Goal: Task Accomplishment & Management: Complete application form

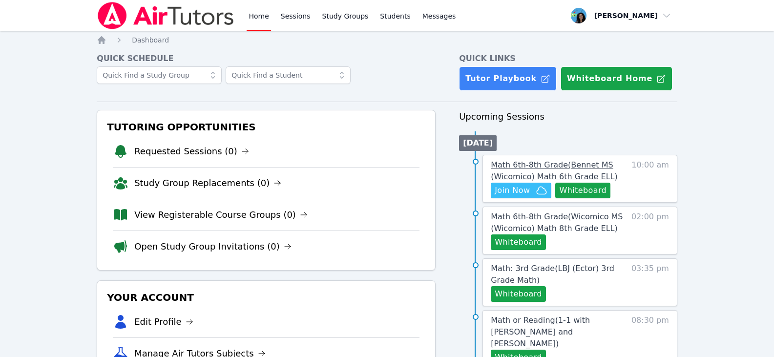
click at [512, 167] on span "Math 6th-8th Grade ( Bennet MS (Wicomico) Math 6th Grade ELL )" at bounding box center [554, 170] width 127 height 21
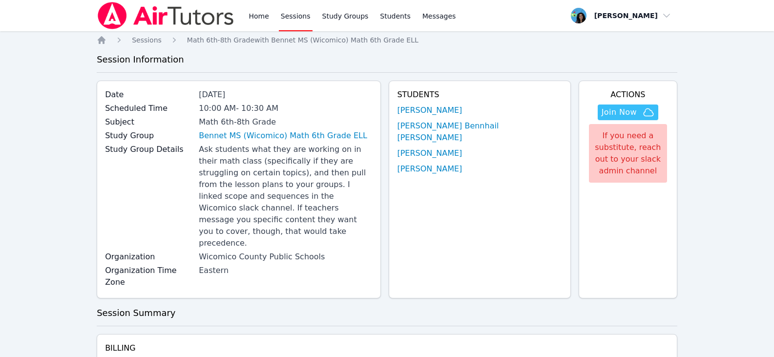
click at [462, 108] on link "[PERSON_NAME]" at bounding box center [429, 111] width 65 height 12
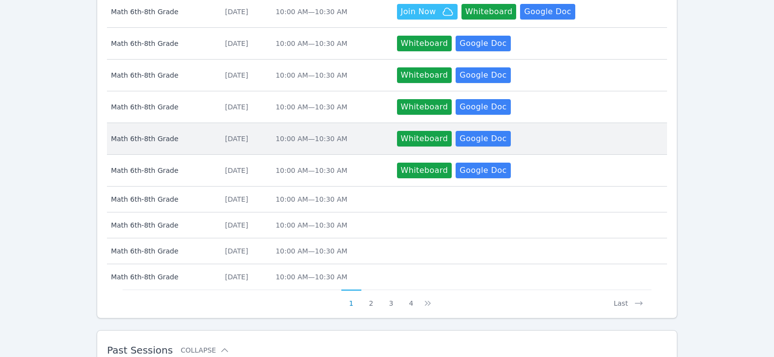
scroll to position [621, 0]
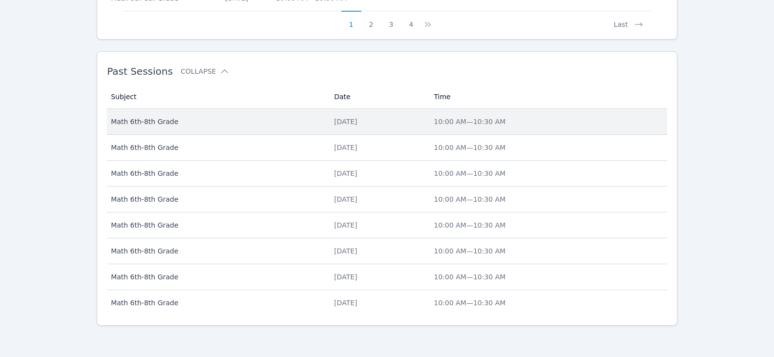
click at [334, 120] on div "[DATE]" at bounding box center [378, 122] width 88 height 10
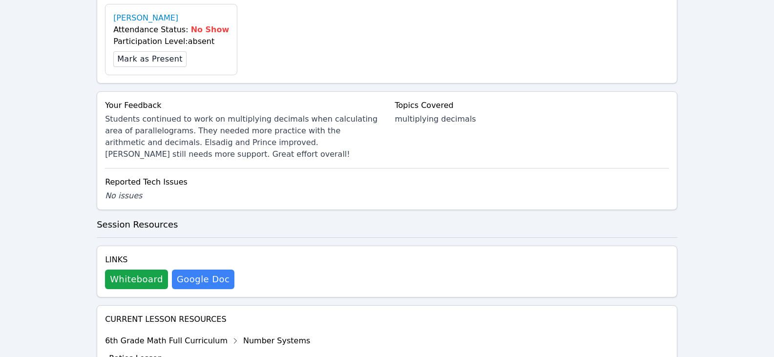
scroll to position [547, 0]
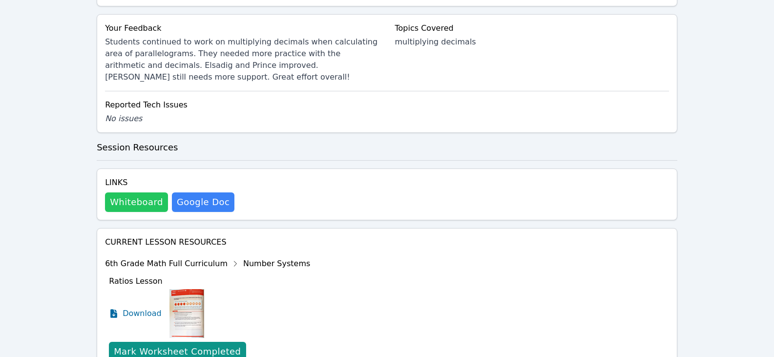
click at [128, 192] on button "Whiteboard" at bounding box center [136, 202] width 63 height 20
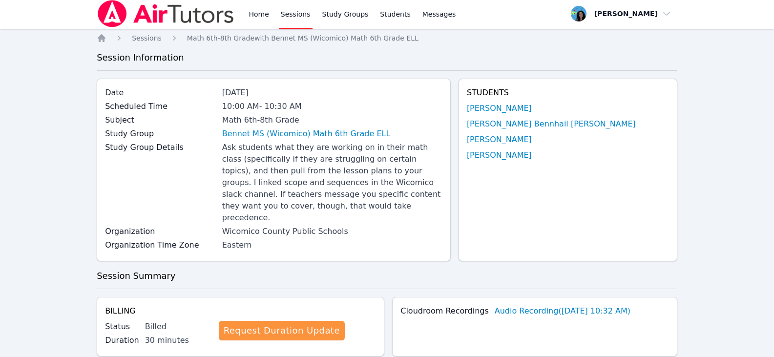
scroll to position [0, 0]
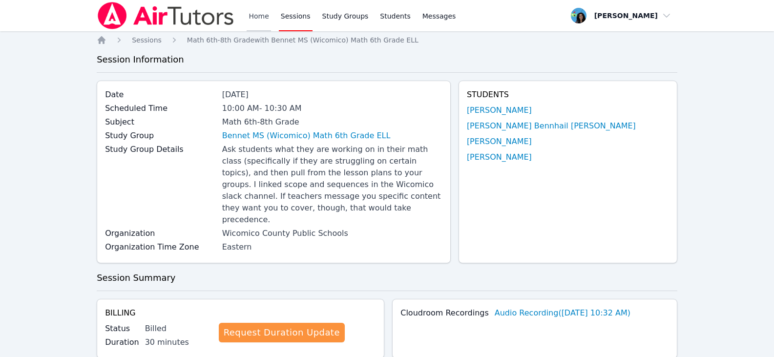
click at [249, 5] on link "Home" at bounding box center [259, 15] width 24 height 31
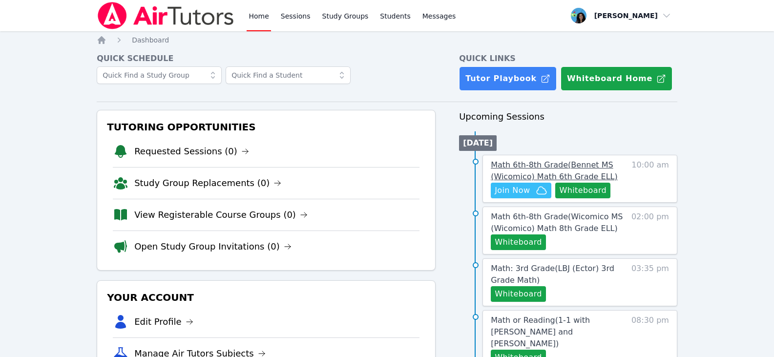
click at [548, 165] on span "Math 6th-8th Grade ( Bennet MS (Wicomico) Math 6th Grade ELL )" at bounding box center [554, 170] width 127 height 21
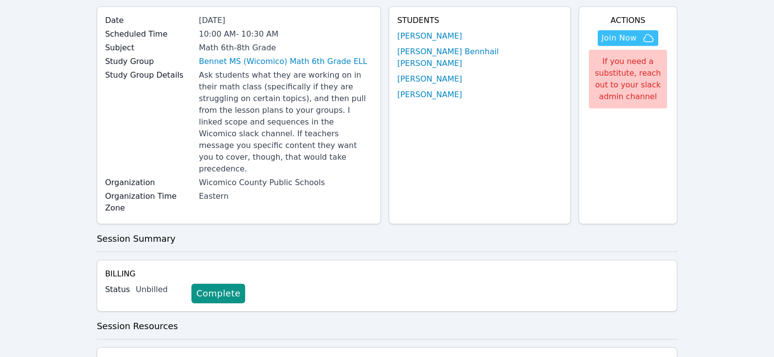
scroll to position [147, 0]
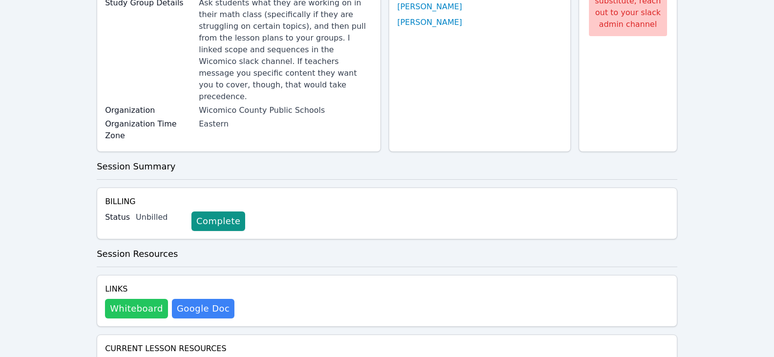
click at [148, 299] on button "Whiteboard" at bounding box center [136, 309] width 63 height 20
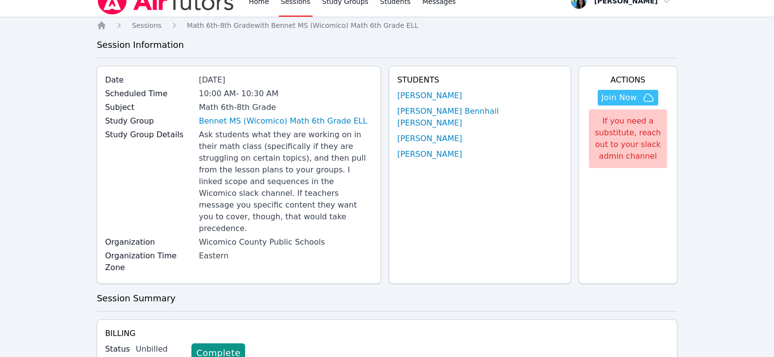
scroll to position [0, 0]
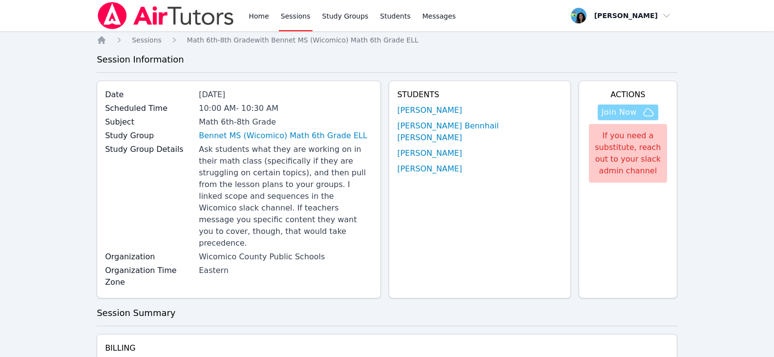
click at [602, 117] on span "Join Now" at bounding box center [619, 113] width 35 height 12
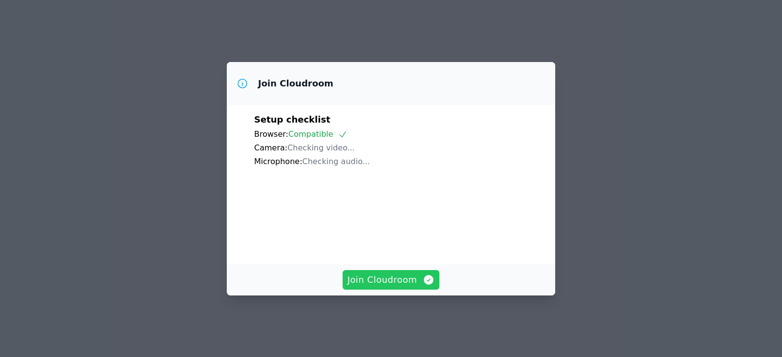
click at [365, 287] on span "Join Cloudroom" at bounding box center [390, 280] width 87 height 14
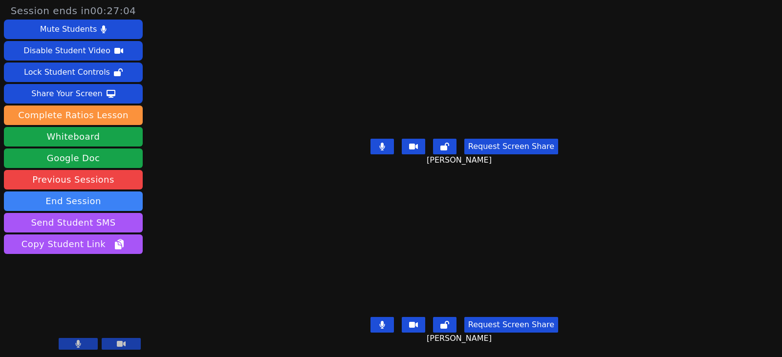
click at [387, 140] on button at bounding box center [381, 147] width 23 height 16
click at [377, 317] on button at bounding box center [381, 325] width 23 height 16
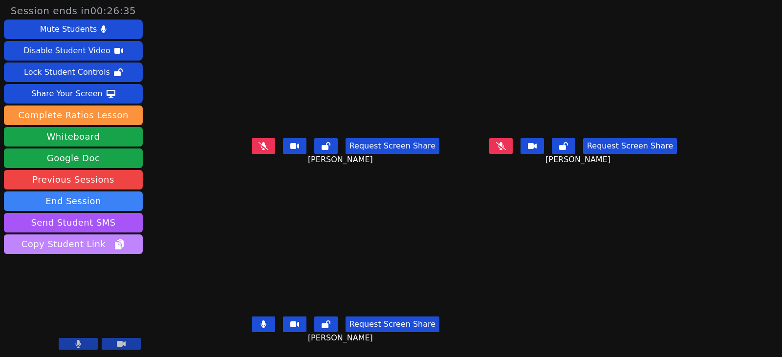
click at [4, 238] on button "Copy Student Link" at bounding box center [73, 245] width 139 height 20
click at [258, 148] on icon at bounding box center [263, 146] width 10 height 8
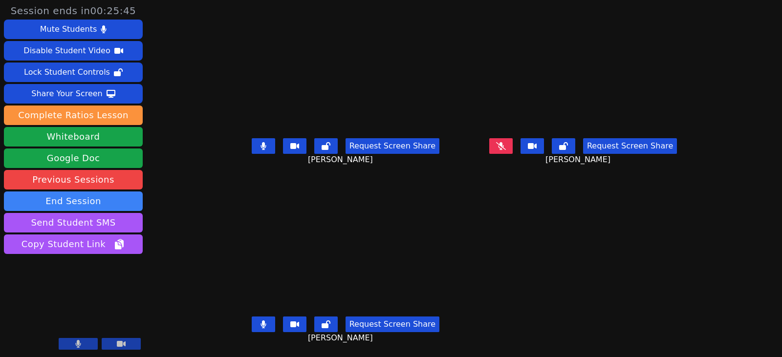
click at [260, 148] on icon at bounding box center [263, 146] width 6 height 8
click at [504, 147] on div "Request Screen Share Vitoria Pereira Lima" at bounding box center [583, 153] width 230 height 39
click at [506, 146] on icon at bounding box center [501, 146] width 10 height 8
click at [508, 148] on button at bounding box center [500, 146] width 23 height 16
click at [257, 325] on button at bounding box center [263, 325] width 23 height 16
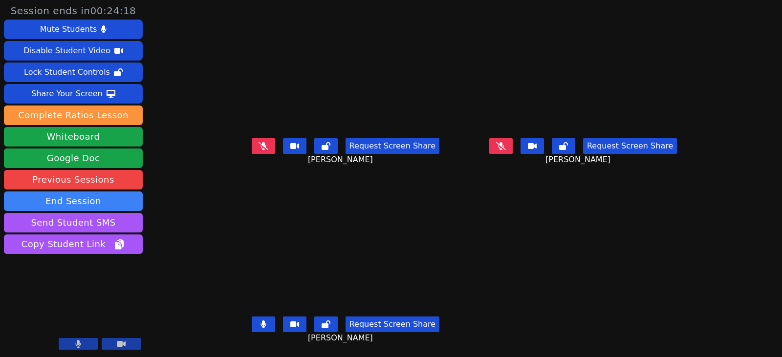
click at [260, 322] on icon at bounding box center [262, 324] width 5 height 8
click at [511, 146] on button at bounding box center [500, 146] width 23 height 16
click at [503, 145] on icon at bounding box center [500, 146] width 5 height 8
click at [252, 150] on button at bounding box center [263, 146] width 23 height 16
click at [260, 145] on icon at bounding box center [262, 146] width 5 height 8
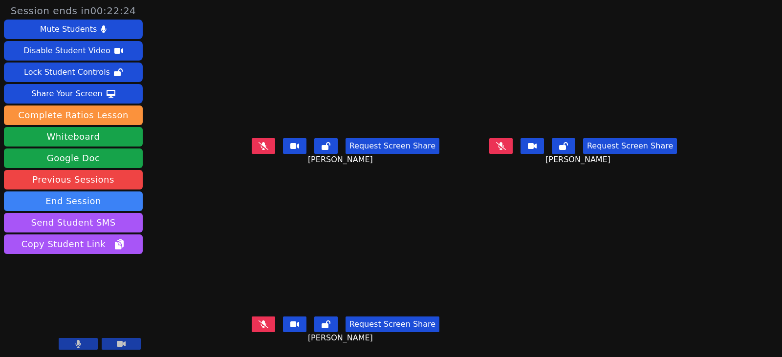
click at [258, 324] on icon at bounding box center [263, 324] width 10 height 8
click at [260, 321] on icon at bounding box center [263, 324] width 6 height 8
click at [258, 142] on icon at bounding box center [263, 146] width 10 height 8
click at [256, 141] on button at bounding box center [263, 146] width 23 height 16
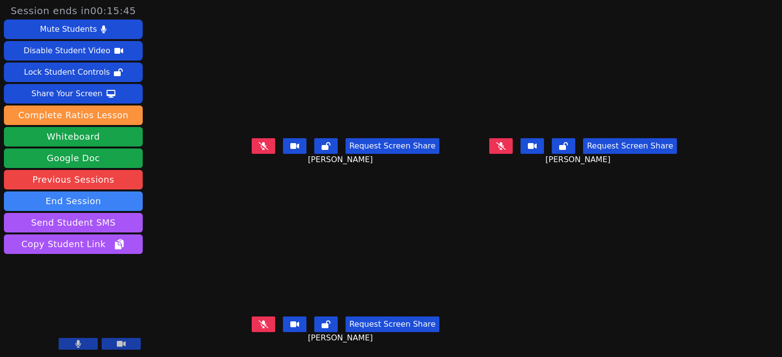
drag, startPoint x: 513, startPoint y: 141, endPoint x: 492, endPoint y: 154, distance: 24.4
click at [506, 142] on icon at bounding box center [501, 146] width 10 height 8
drag, startPoint x: 250, startPoint y: 139, endPoint x: 281, endPoint y: 144, distance: 31.6
click at [258, 142] on icon at bounding box center [263, 146] width 10 height 8
click at [258, 320] on icon at bounding box center [263, 324] width 10 height 8
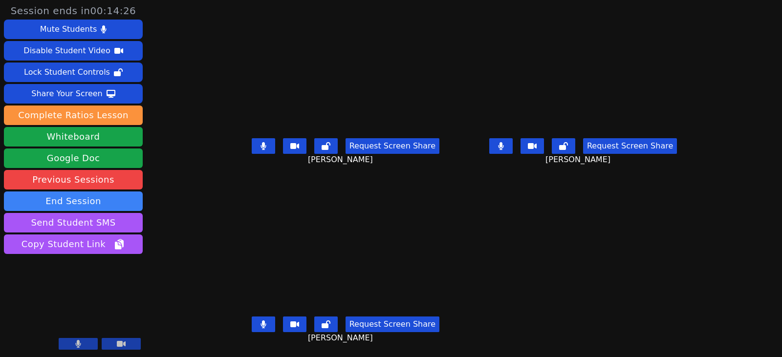
click at [260, 143] on icon at bounding box center [262, 146] width 5 height 8
click at [512, 146] on button at bounding box center [500, 146] width 23 height 16
click at [260, 320] on icon at bounding box center [263, 324] width 6 height 8
click at [512, 140] on button at bounding box center [500, 146] width 23 height 16
click at [258, 320] on icon at bounding box center [263, 324] width 10 height 8
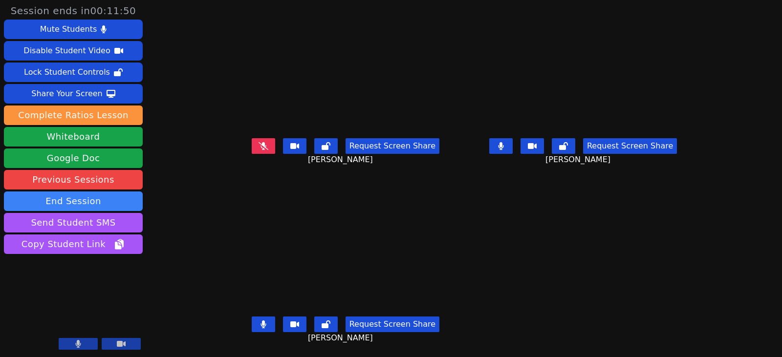
drag, startPoint x: 250, startPoint y: 321, endPoint x: 252, endPoint y: 330, distance: 9.5
click at [252, 330] on div "Request Screen Share Emmanuel Alexis" at bounding box center [346, 332] width 230 height 39
click at [260, 320] on icon at bounding box center [263, 324] width 6 height 8
click at [512, 138] on button at bounding box center [500, 146] width 23 height 16
click at [256, 317] on button at bounding box center [263, 325] width 23 height 16
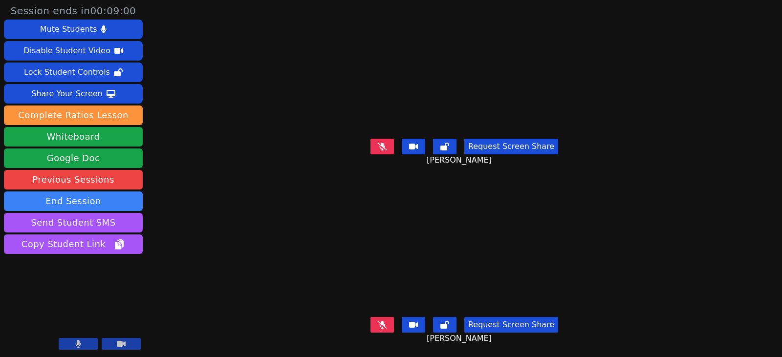
scroll to position [0, 0]
click at [386, 145] on icon at bounding box center [382, 146] width 10 height 8
click at [733, 64] on div "Session ends in 00:04:04 Mute Students Disable Student Video Lock Student Contr…" at bounding box center [391, 178] width 782 height 357
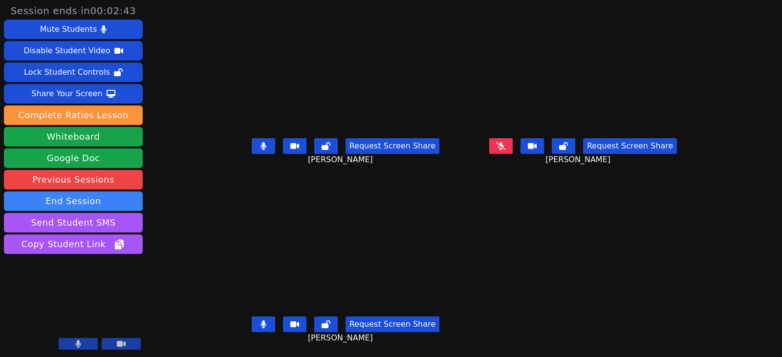
click at [261, 147] on button at bounding box center [263, 146] width 23 height 16
drag, startPoint x: 69, startPoint y: 154, endPoint x: -224, endPoint y: 193, distance: 295.7
drag, startPoint x: 251, startPoint y: 325, endPoint x: 238, endPoint y: 324, distance: 12.7
click at [260, 325] on icon at bounding box center [262, 324] width 5 height 8
click at [262, 320] on button at bounding box center [263, 325] width 23 height 16
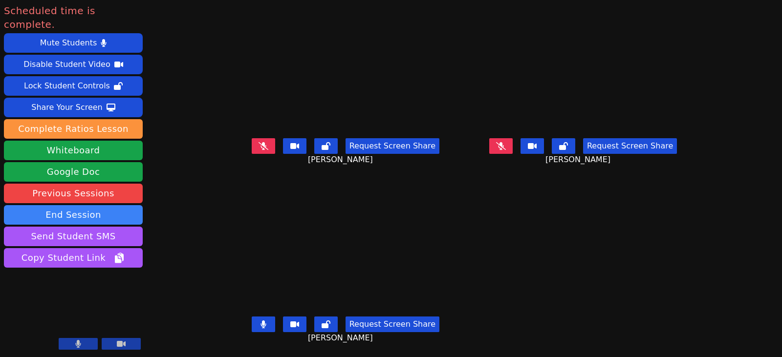
click at [252, 150] on button at bounding box center [263, 146] width 23 height 16
click at [503, 146] on icon at bounding box center [500, 146] width 5 height 8
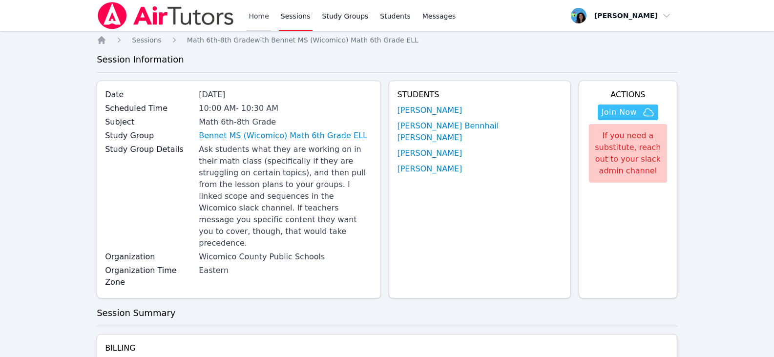
click at [248, 19] on link "Home" at bounding box center [259, 15] width 24 height 31
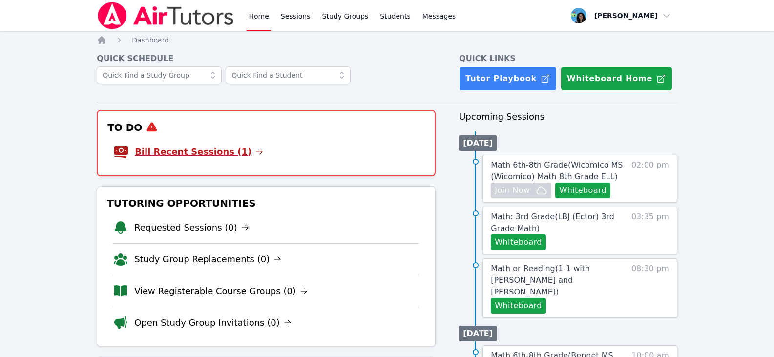
click at [206, 152] on link "Bill Recent Sessions (1)" at bounding box center [199, 152] width 128 height 14
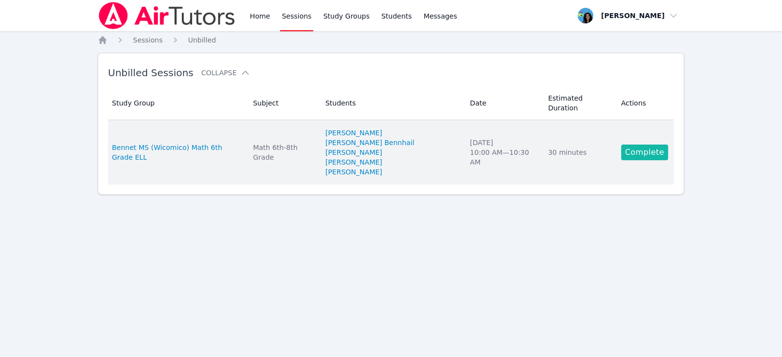
click at [651, 145] on link "Complete" at bounding box center [644, 153] width 47 height 16
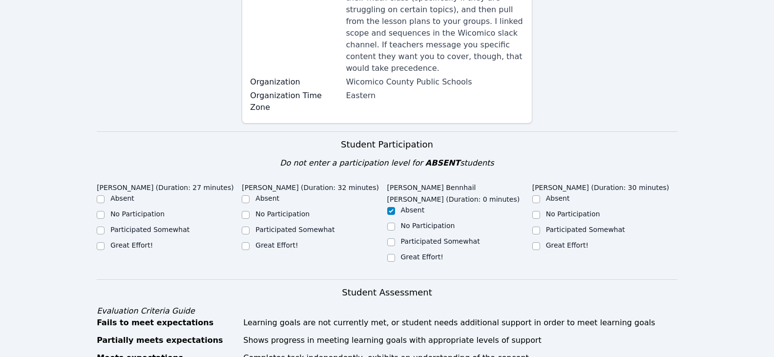
scroll to position [195, 0]
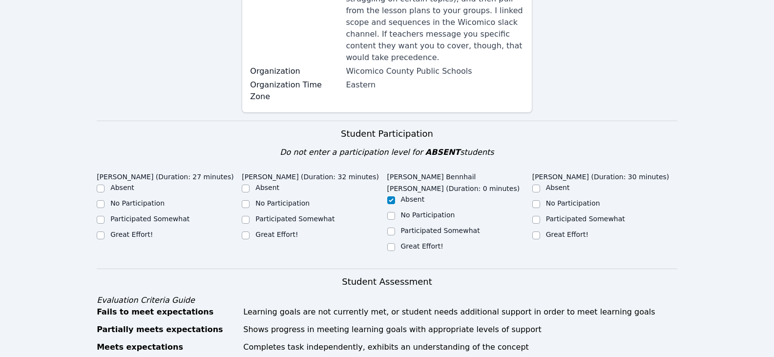
click at [128, 231] on label "Great Effort!" at bounding box center [131, 235] width 43 height 8
click at [105, 232] on input "Great Effort!" at bounding box center [101, 236] width 8 height 8
checkbox input "true"
click at [250, 232] on input "Great Effort!" at bounding box center [246, 236] width 8 height 8
checkbox input "true"
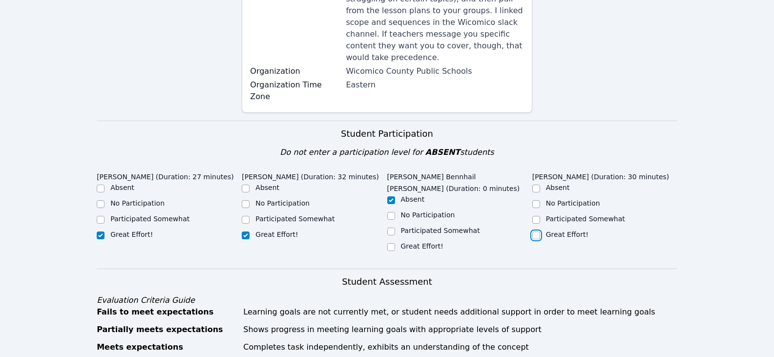
click at [534, 232] on input "Great Effort!" at bounding box center [537, 236] width 8 height 8
checkbox input "true"
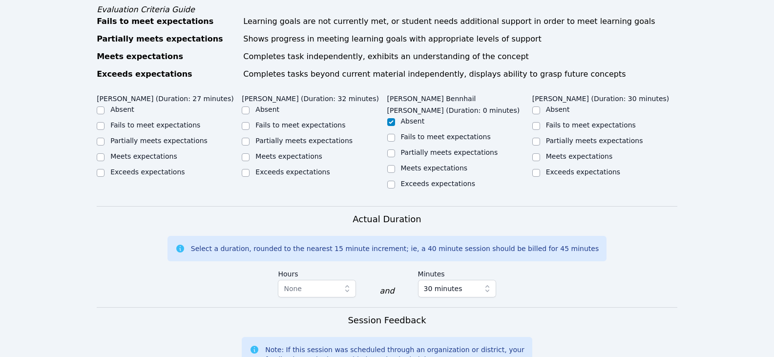
scroll to position [489, 0]
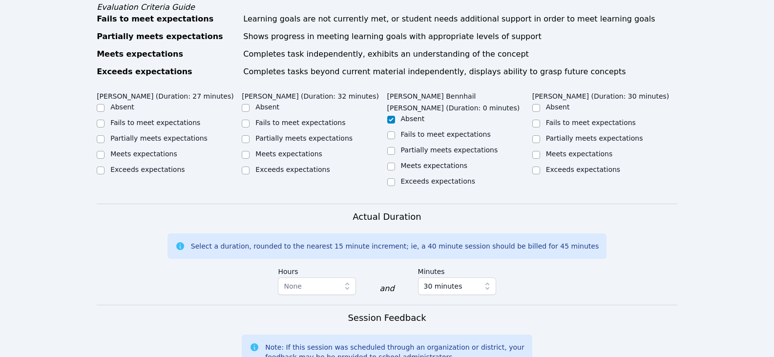
click at [185, 134] on label "Partially meets expectations" at bounding box center [158, 138] width 97 height 8
click at [105, 135] on input "Partially meets expectations" at bounding box center [101, 139] width 8 height 8
checkbox input "true"
click at [252, 133] on div "Partially meets expectations" at bounding box center [314, 139] width 145 height 12
click at [243, 135] on input "Partially meets expectations" at bounding box center [246, 139] width 8 height 8
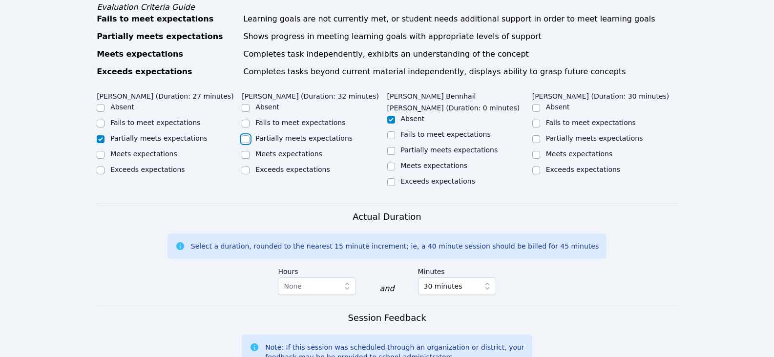
checkbox input "true"
click at [535, 135] on input "Partially meets expectations" at bounding box center [537, 139] width 8 height 8
checkbox input "true"
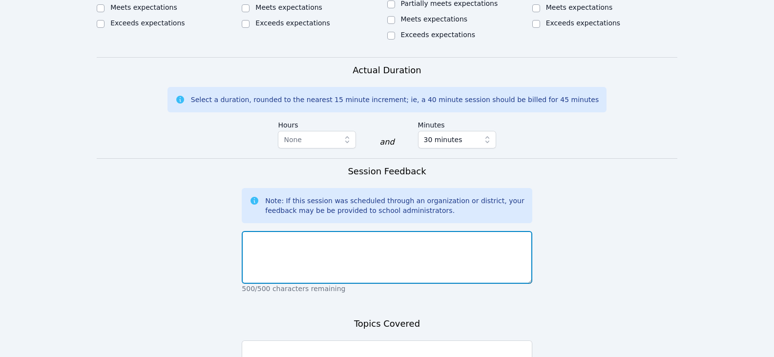
click at [419, 231] on textarea at bounding box center [387, 257] width 290 height 53
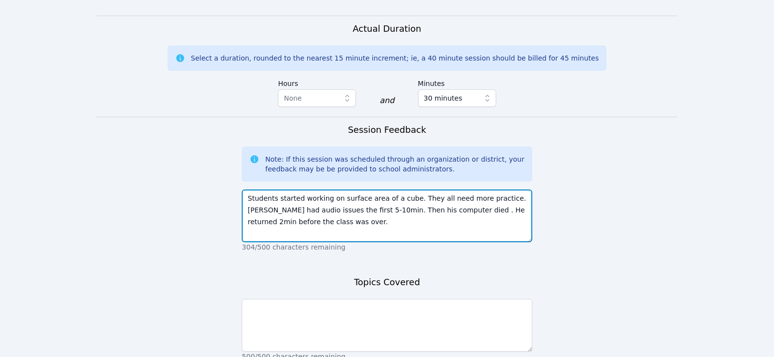
scroll to position [733, 0]
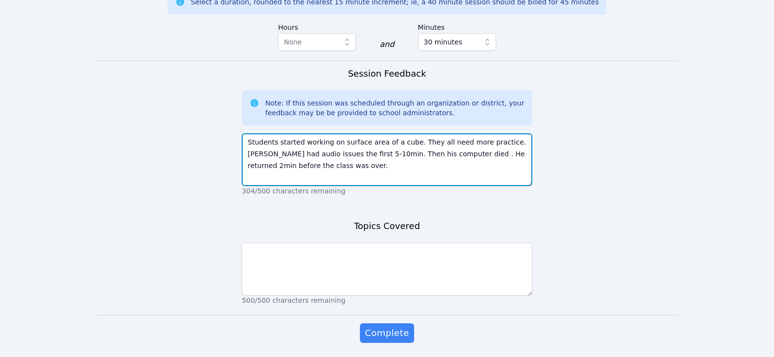
type textarea "Students started working on surface area of a cube. They all need more practice…"
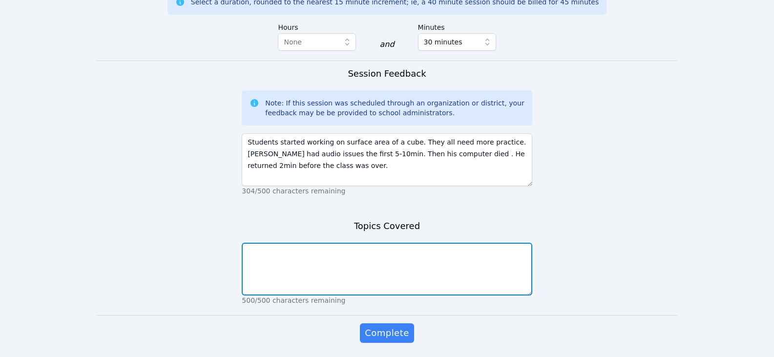
click at [382, 246] on textarea at bounding box center [387, 269] width 290 height 53
click at [302, 243] on textarea "surface area of a cube" at bounding box center [387, 269] width 290 height 53
type textarea "surface area of a cube"
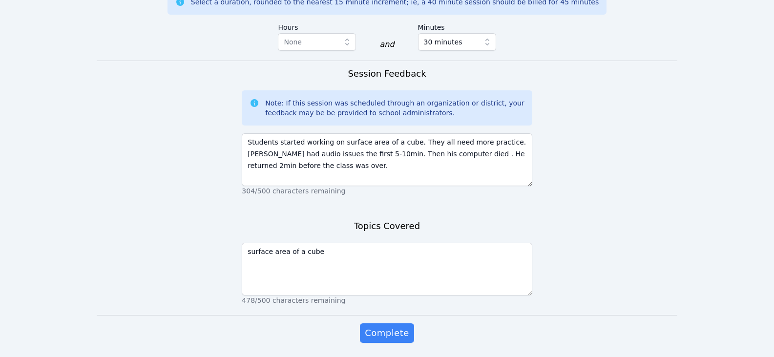
click at [393, 323] on div "Complete" at bounding box center [387, 342] width 290 height 39
click at [400, 326] on span "Complete" at bounding box center [387, 333] width 44 height 14
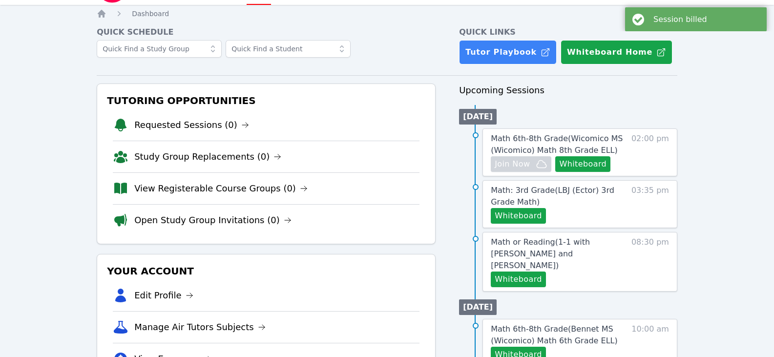
scroll to position [49, 0]
